Goal: Information Seeking & Learning: Find specific fact

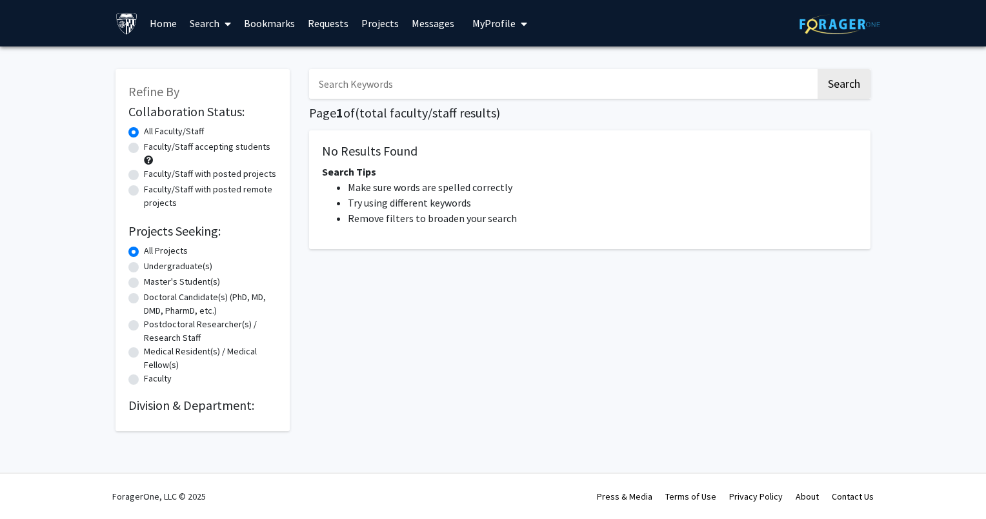
click at [470, 90] on input "Search Keywords" at bounding box center [562, 84] width 507 height 30
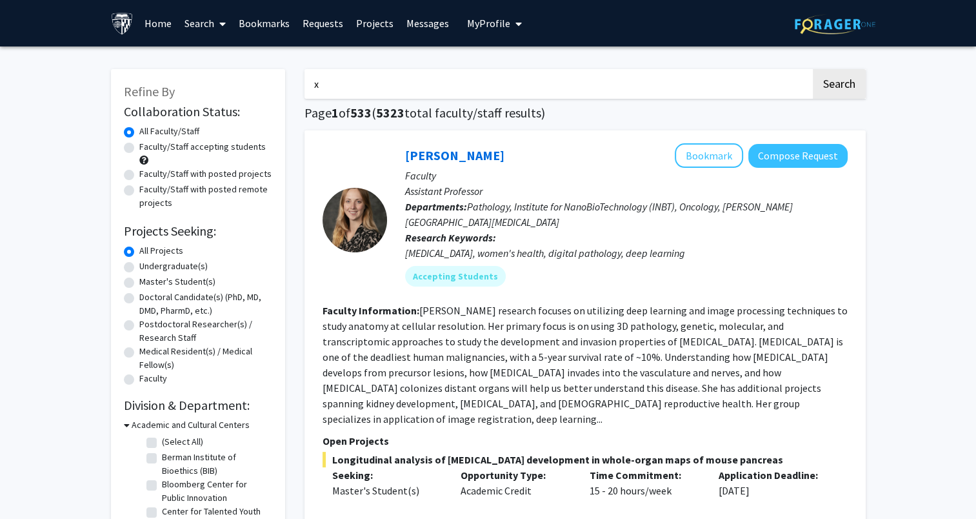
type input "[PERSON_NAME]"
click at [827, 88] on button "Search" at bounding box center [839, 84] width 53 height 30
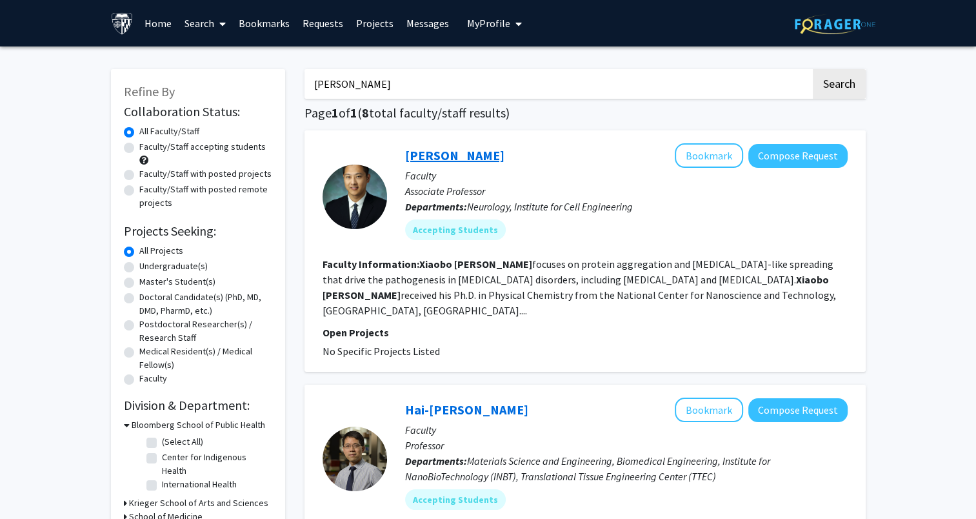
click at [454, 150] on link "[PERSON_NAME]" at bounding box center [454, 155] width 99 height 16
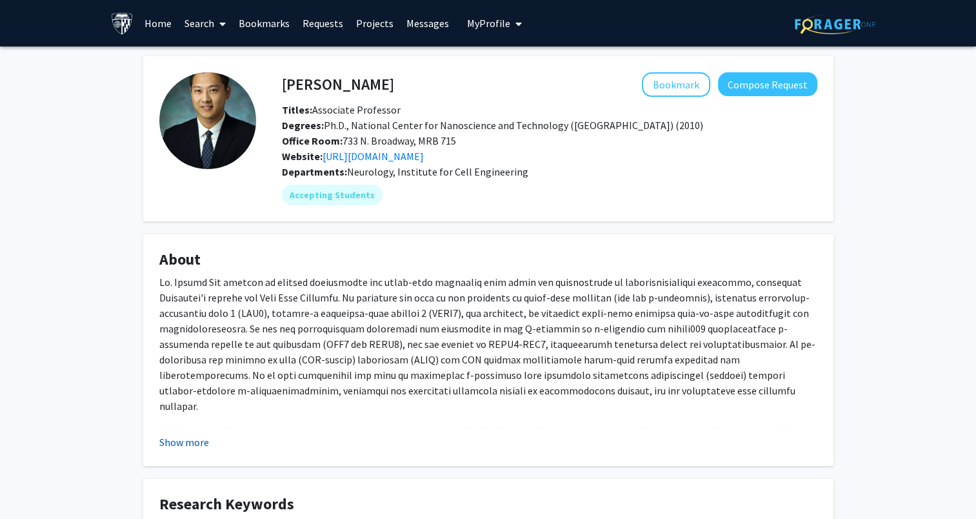
click at [165, 445] on button "Show more" at bounding box center [184, 441] width 50 height 15
